Goal: Task Accomplishment & Management: Use online tool/utility

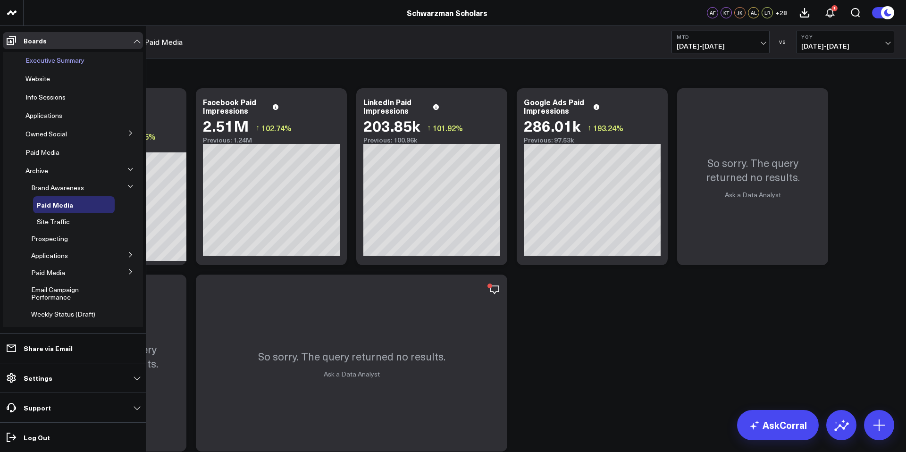
click at [41, 54] on div "Executive Summary" at bounding box center [68, 60] width 93 height 17
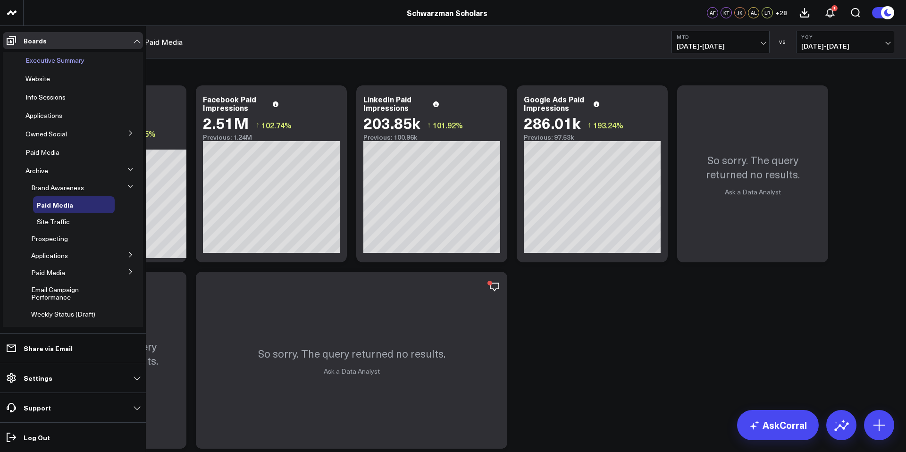
click at [41, 58] on span "Executive Summary" at bounding box center [54, 60] width 59 height 9
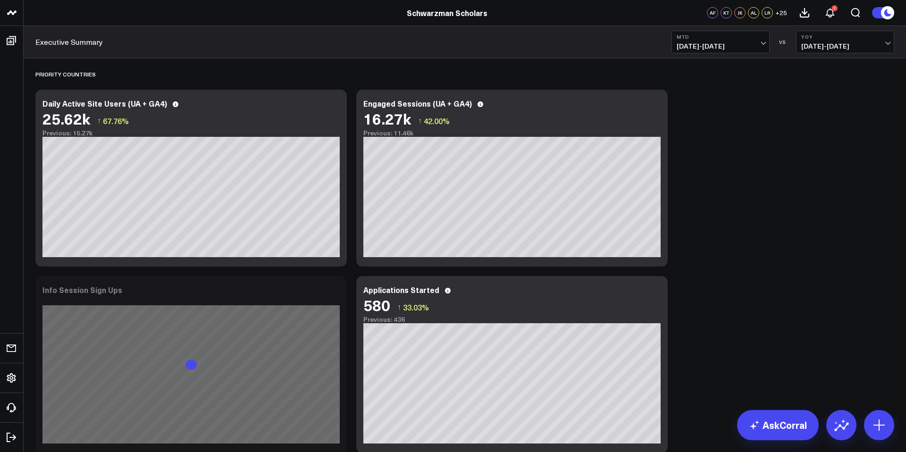
click at [712, 42] on span "[DATE] - [DATE]" at bounding box center [721, 46] width 88 height 8
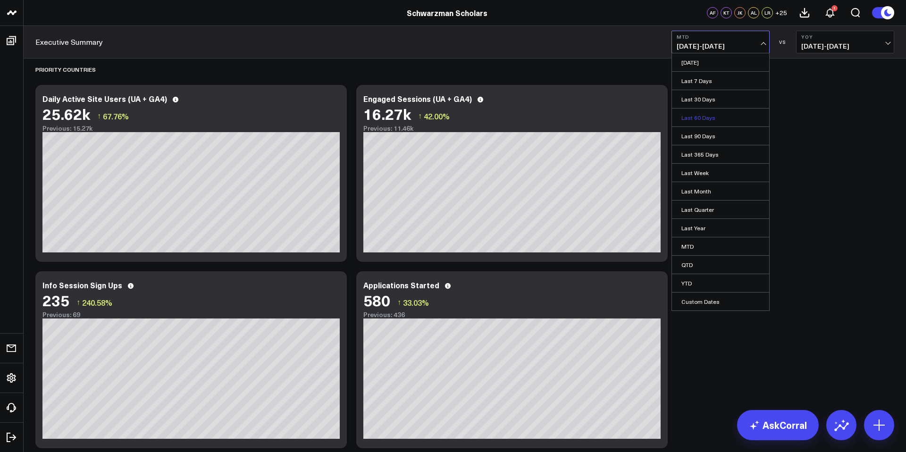
scroll to position [6, 0]
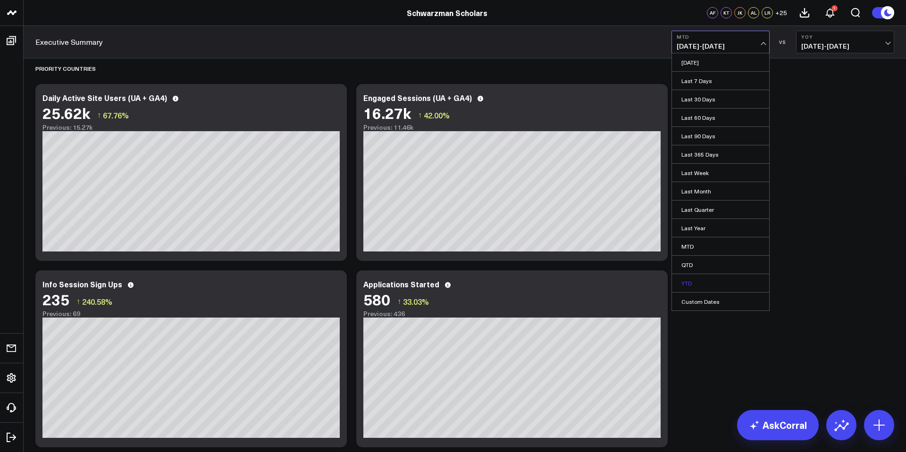
click at [707, 288] on link "YTD" at bounding box center [720, 283] width 97 height 18
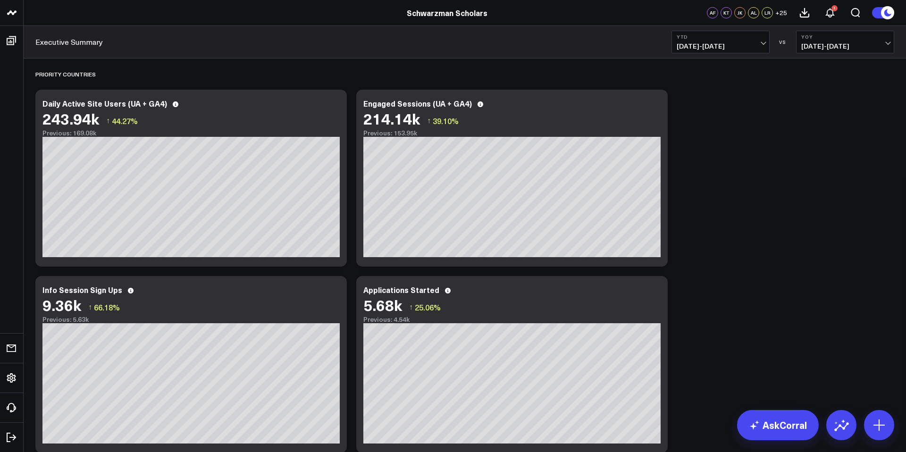
click at [744, 48] on span "[DATE] - [DATE]" at bounding box center [721, 46] width 88 height 8
click at [705, 225] on link "Last Year" at bounding box center [720, 228] width 97 height 18
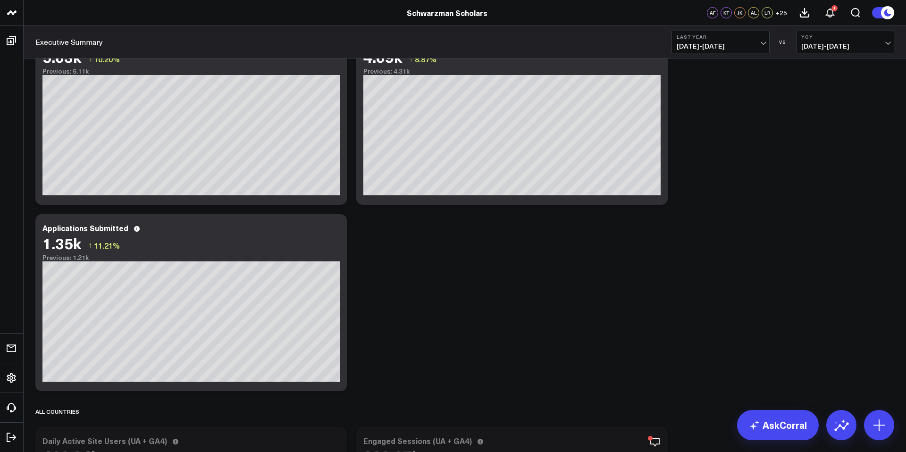
scroll to position [249, 0]
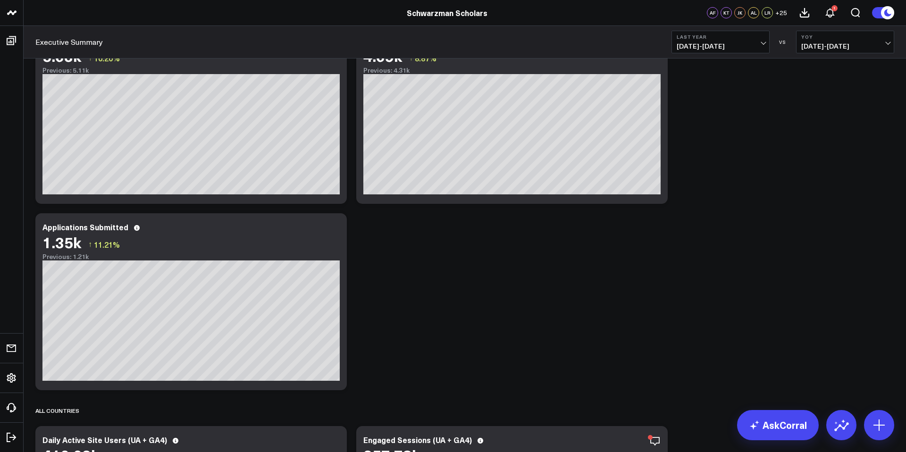
click at [717, 42] on span "[DATE] - [DATE]" at bounding box center [721, 46] width 88 height 8
click at [690, 304] on link "Custom Dates" at bounding box center [720, 301] width 97 height 18
select select "8"
select select "2025"
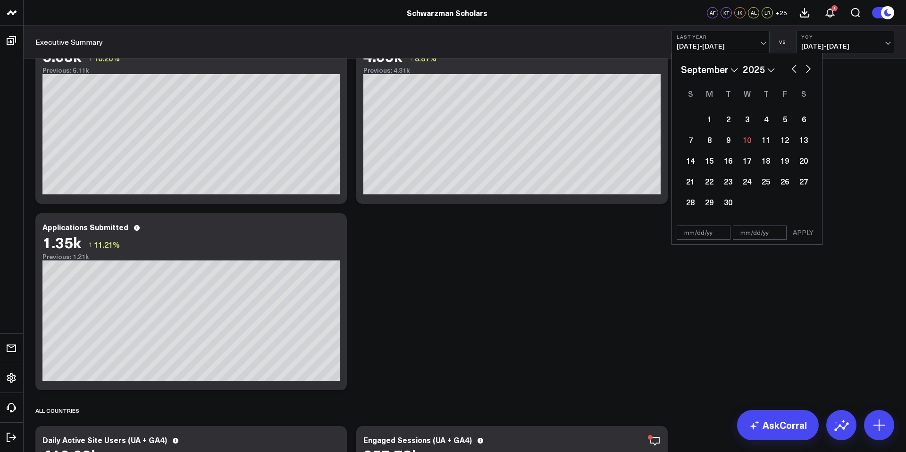
click at [769, 71] on select "2026 2025 2024 2023 2022 2021 2020 2019 2018 2017 2016 2015 2014 2013 2012 2011…" at bounding box center [759, 69] width 32 height 14
select select "8"
select select "2024"
click at [699, 124] on div "1" at bounding box center [690, 118] width 19 height 19
type input "[DATE]"
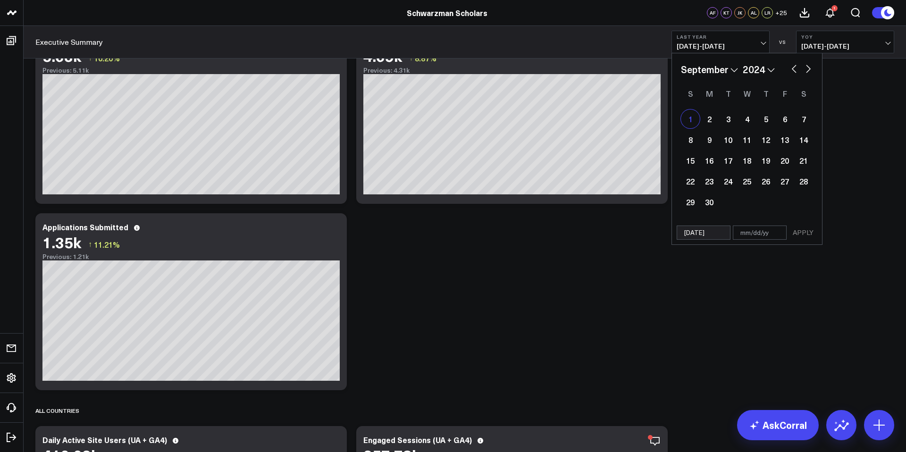
select select "8"
select select "2024"
click at [740, 142] on div "11" at bounding box center [746, 139] width 19 height 19
type input "[DATE]"
select select "8"
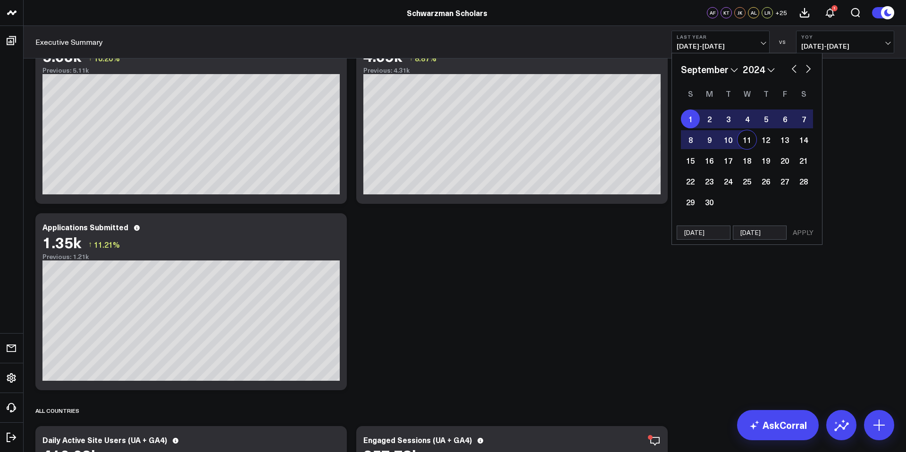
select select "2024"
click at [804, 234] on button "APPLY" at bounding box center [803, 233] width 28 height 14
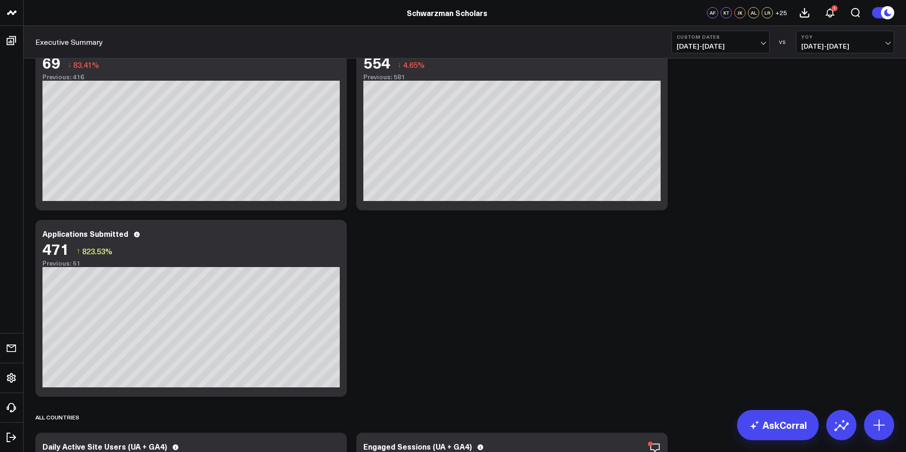
scroll to position [243, 0]
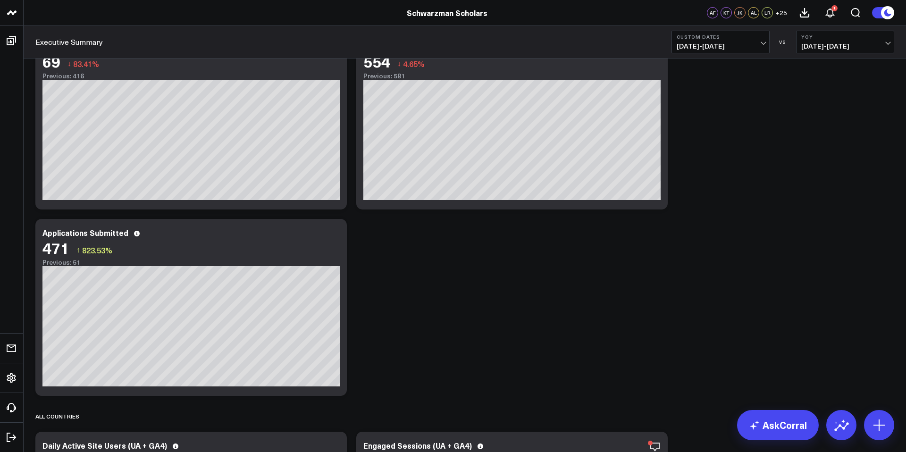
click at [726, 42] on span "[DATE] - [DATE]" at bounding box center [721, 46] width 88 height 8
click at [685, 304] on link "Custom Dates" at bounding box center [720, 301] width 97 height 18
select select "8"
select select "2025"
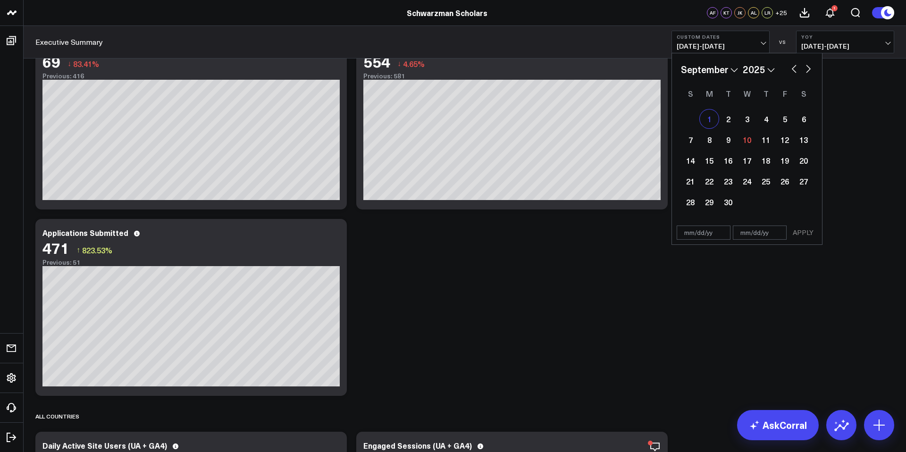
click at [711, 119] on div "1" at bounding box center [709, 118] width 19 height 19
type input "[DATE]"
select select "8"
select select "2025"
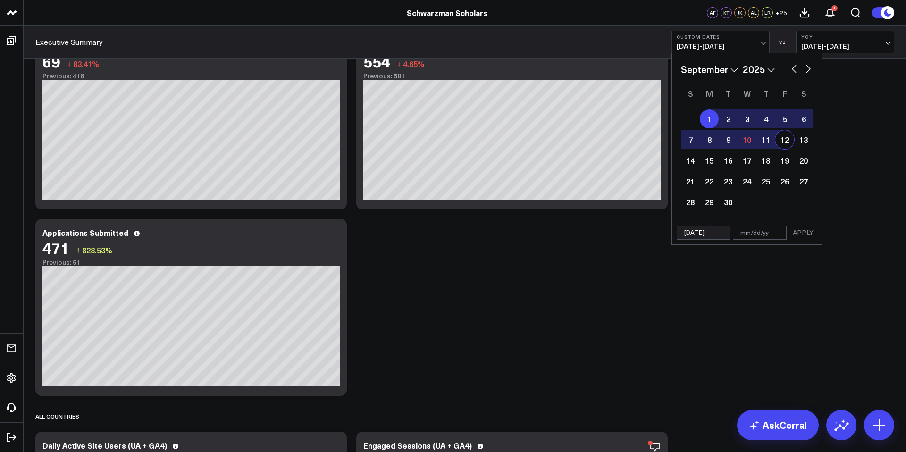
click at [785, 144] on div "12" at bounding box center [784, 139] width 19 height 19
type input "[DATE]"
select select "8"
select select "2025"
click at [803, 229] on button "APPLY" at bounding box center [803, 233] width 28 height 14
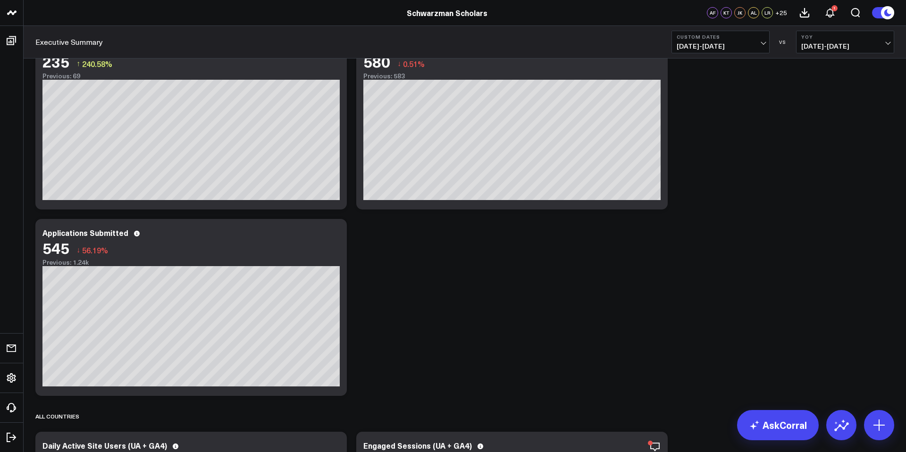
click at [752, 42] on span "[DATE] - [DATE]" at bounding box center [721, 46] width 88 height 8
click at [704, 301] on link "Custom Dates" at bounding box center [720, 301] width 97 height 18
select select "8"
select select "2025"
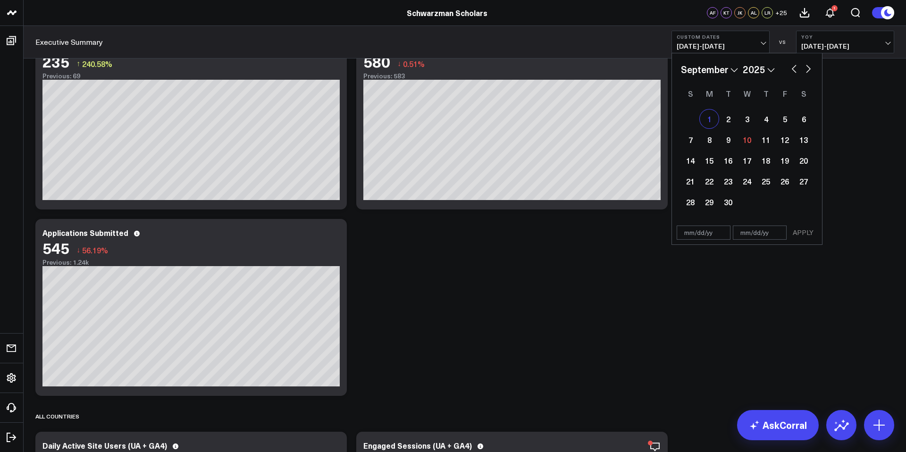
click at [712, 117] on div "1" at bounding box center [709, 118] width 19 height 19
type input "[DATE]"
select select "8"
select select "2025"
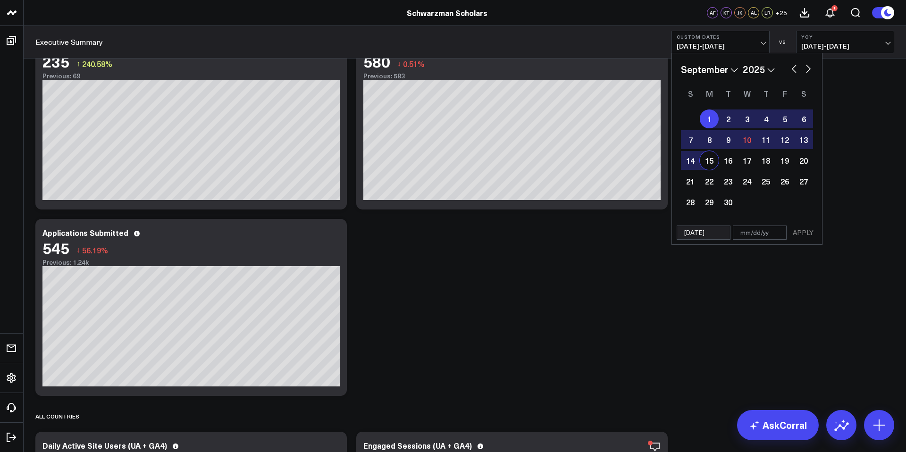
click at [710, 163] on div "15" at bounding box center [709, 160] width 19 height 19
type input "[DATE]"
select select "8"
select select "2025"
click at [811, 232] on button "APPLY" at bounding box center [803, 233] width 28 height 14
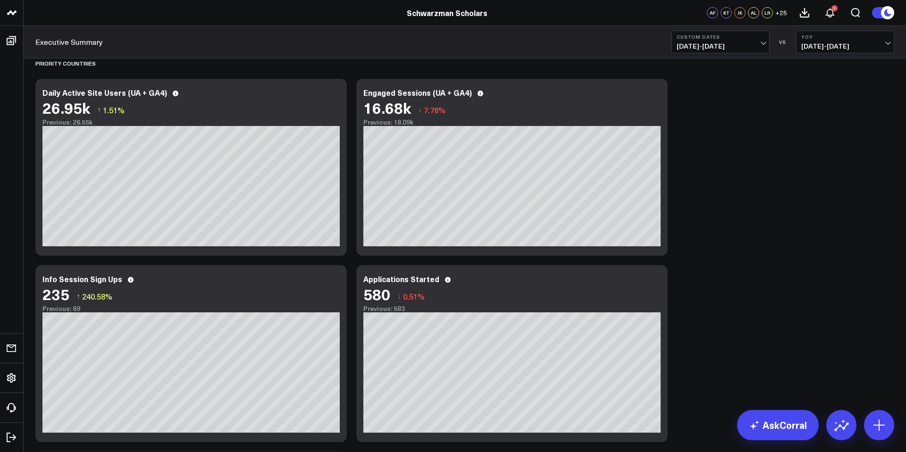
scroll to position [12, 0]
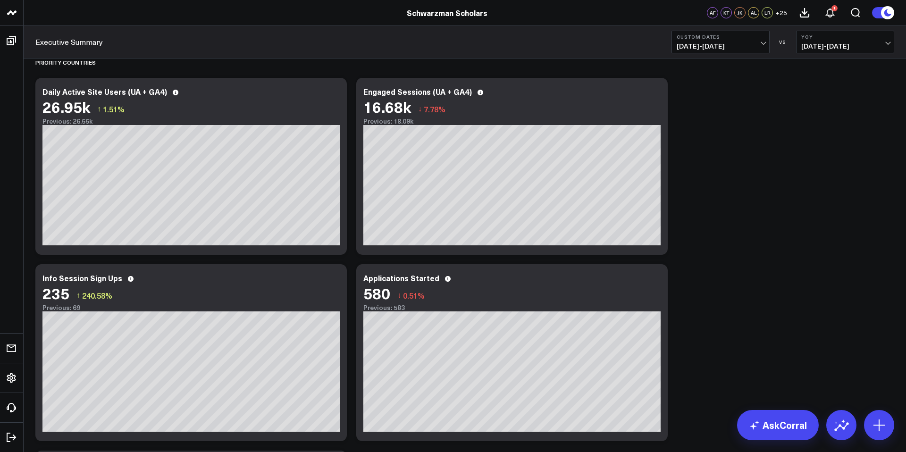
click at [740, 49] on span "[DATE] - [DATE]" at bounding box center [721, 46] width 88 height 8
click at [694, 288] on link "YTD" at bounding box center [720, 283] width 97 height 18
click at [752, 41] on button "YTD [DATE] - [DATE]" at bounding box center [720, 42] width 98 height 23
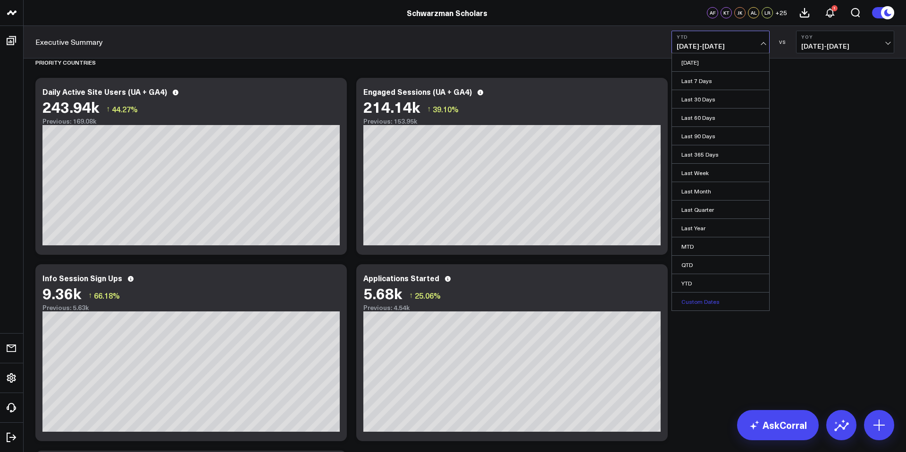
click at [690, 305] on link "Custom Dates" at bounding box center [720, 301] width 97 height 18
select select "8"
select select "2025"
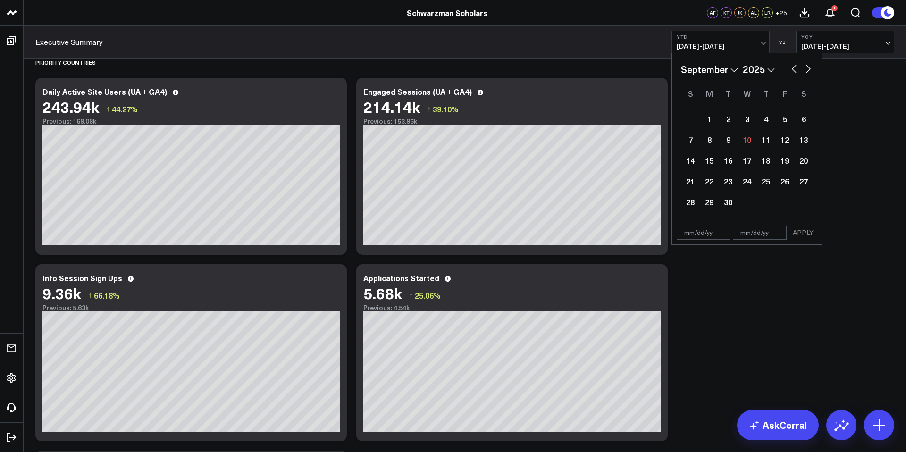
click at [690, 233] on input "text" at bounding box center [704, 233] width 54 height 14
select select "8"
select select "2025"
type input "[DATE]"
select select "2025"
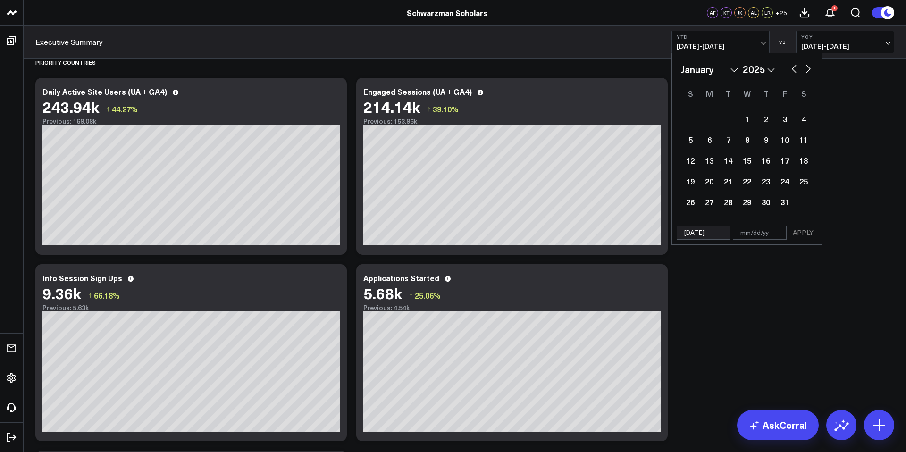
type input "[DATE]"
click at [755, 234] on input "text" at bounding box center [760, 233] width 54 height 14
select select "2025"
type input "0"
select select "2025"
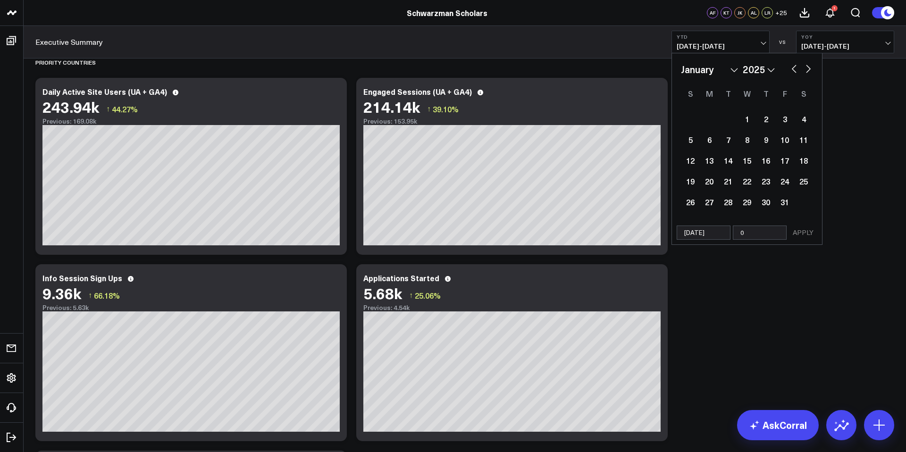
type input "09"
select select "2025"
type input "09/0"
select select "2025"
type input "09/1"
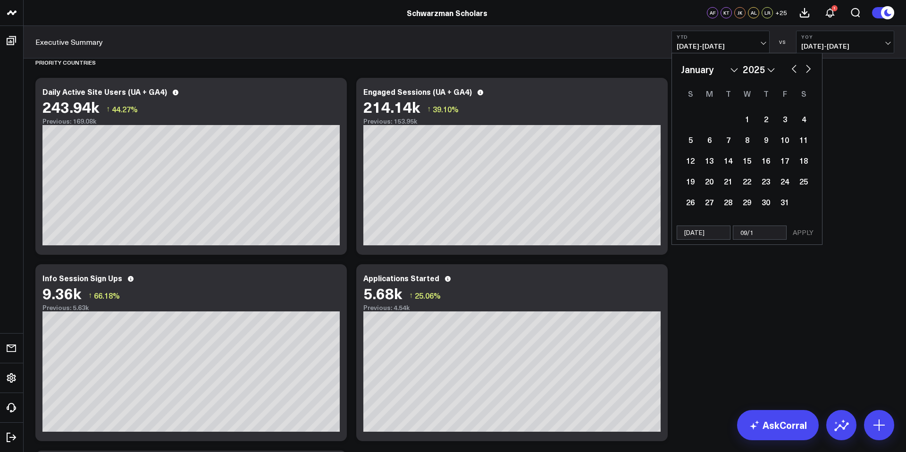
select select "2025"
type input "09/10"
select select "2025"
type input "09/10/2"
select select "2025"
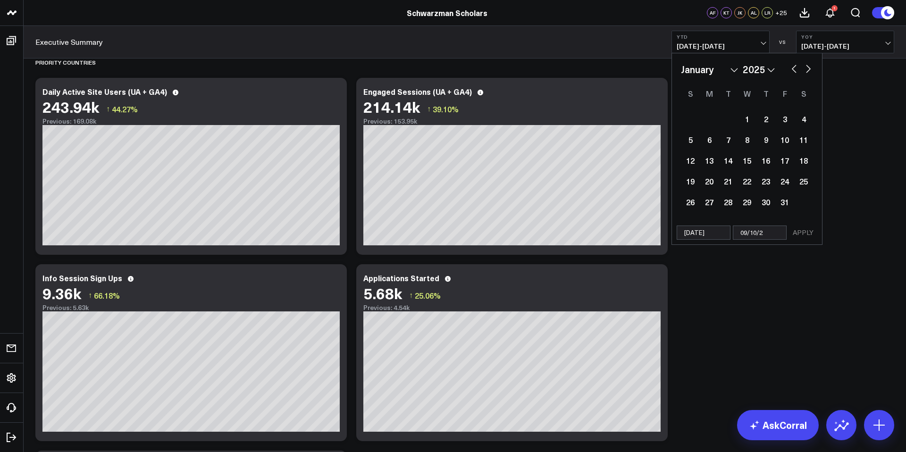
type input "[DATE]"
select select "2025"
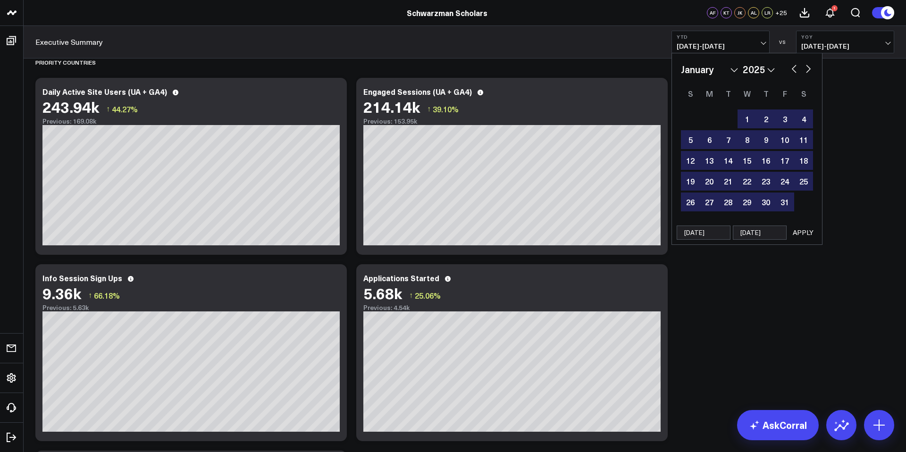
type input "[DATE]"
click at [795, 231] on button "APPLY" at bounding box center [803, 233] width 28 height 14
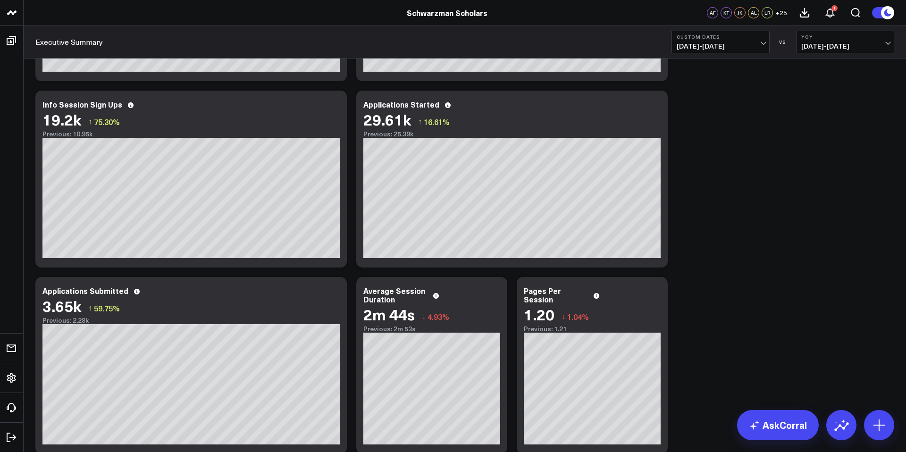
scroll to position [773, 0]
